Goal: Information Seeking & Learning: Learn about a topic

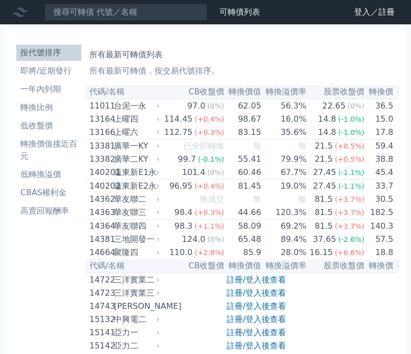
scroll to position [5614, 0]
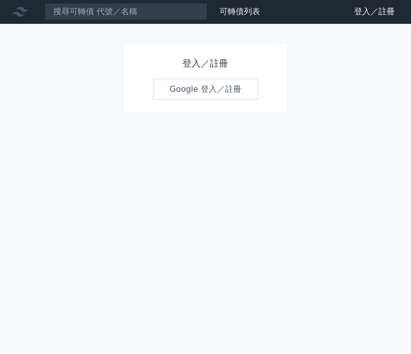
click at [245, 79] on link "Google 登入／註冊" at bounding box center [206, 89] width 106 height 21
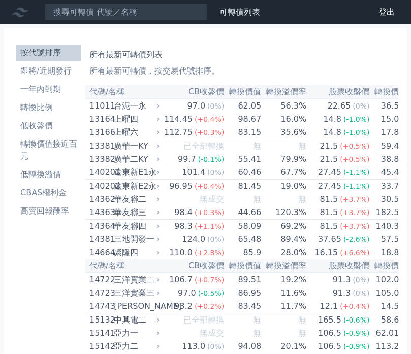
click at [68, 70] on li "即將/近期發行" at bounding box center [48, 71] width 65 height 12
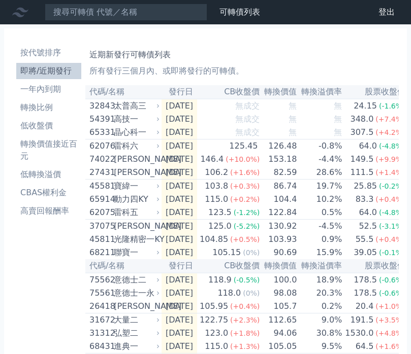
click at [54, 76] on li "即將/近期發行" at bounding box center [48, 71] width 65 height 12
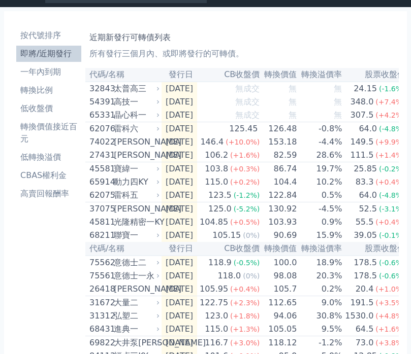
scroll to position [16, 0]
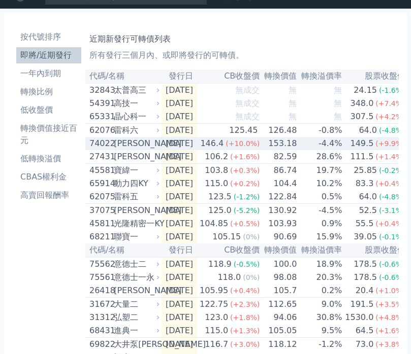
click at [274, 150] on td "153.18" at bounding box center [278, 143] width 37 height 13
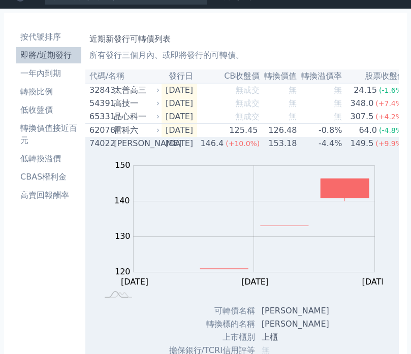
click at [314, 150] on td "-4.4%" at bounding box center [319, 143] width 45 height 13
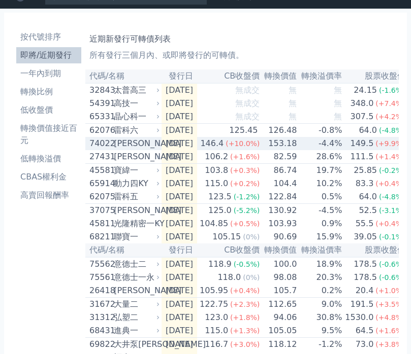
scroll to position [0, 0]
